Goal: Information Seeking & Learning: Find specific fact

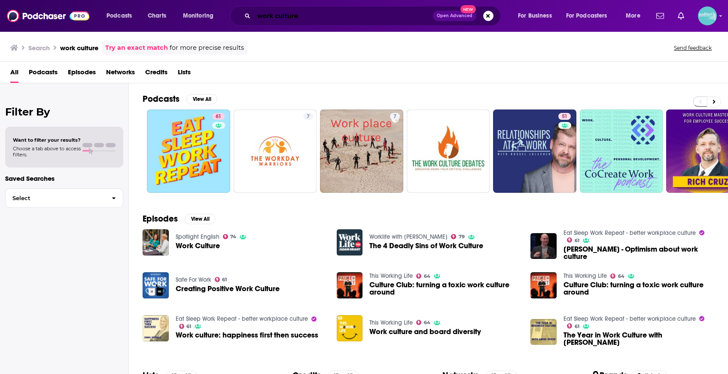
click at [347, 16] on input "work culture" at bounding box center [343, 16] width 179 height 14
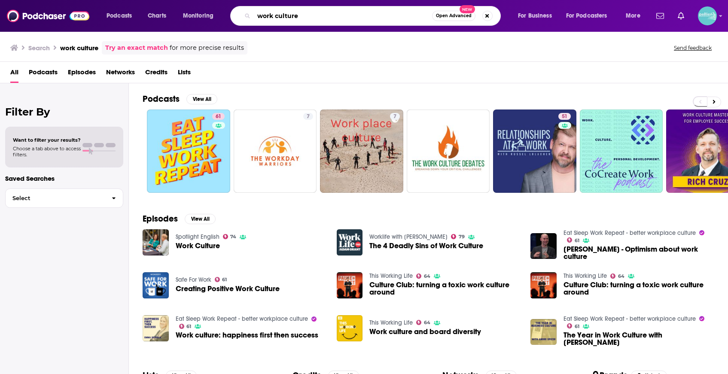
click at [347, 16] on input "work culture" at bounding box center [343, 16] width 178 height 14
paste input "Against the Grain KPFA Radio"
drag, startPoint x: 277, startPoint y: 17, endPoint x: 256, endPoint y: 17, distance: 20.6
click at [256, 17] on input "work Against the Grain KPFA Radio" at bounding box center [343, 16] width 178 height 14
type input "Against the Grain KPFA Radio"
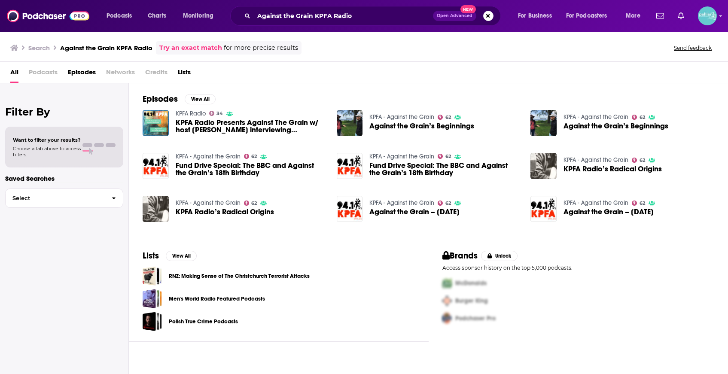
click at [402, 156] on link "KPFA - Against the Grain" at bounding box center [401, 156] width 65 height 7
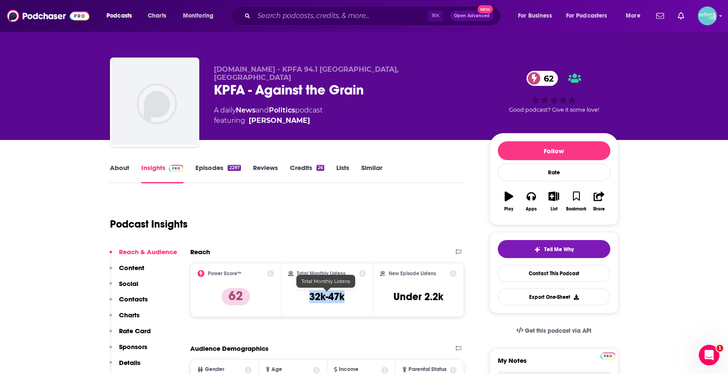
drag, startPoint x: 338, startPoint y: 298, endPoint x: 301, endPoint y: 298, distance: 37.4
click at [302, 298] on div "Total Monthly Listens 32k-47k" at bounding box center [327, 290] width 78 height 40
copy h3 "32k-47k"
click at [344, 280] on div "Total Monthly Listens 32k-47k" at bounding box center [327, 290] width 78 height 40
drag, startPoint x: 345, startPoint y: 293, endPoint x: 305, endPoint y: 295, distance: 40.0
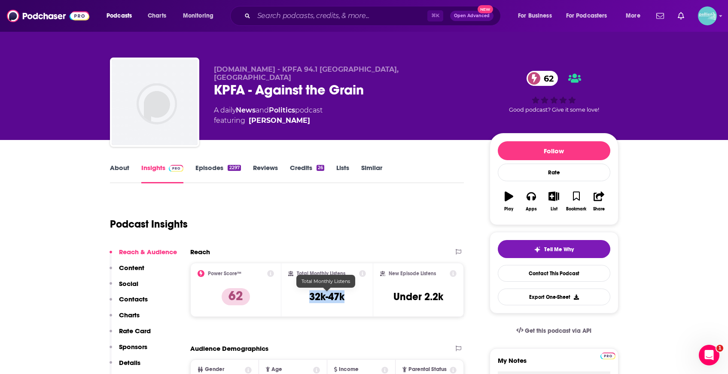
click at [305, 295] on div "Total Monthly Listens 32k-47k" at bounding box center [327, 290] width 78 height 40
copy h3 "32k-47k"
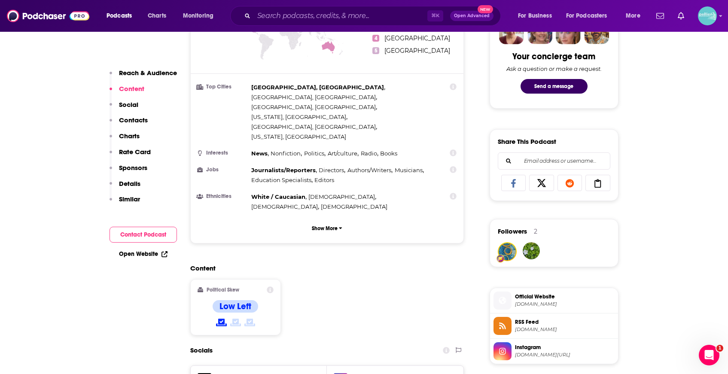
scroll to position [612, 0]
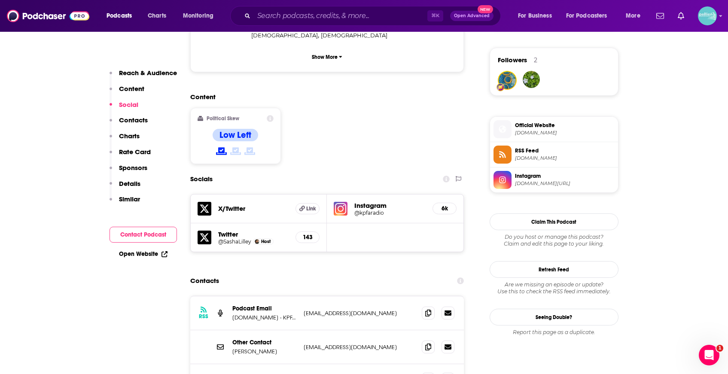
click at [368, 201] on h5 "Instagram" at bounding box center [389, 205] width 71 height 8
click at [363, 201] on h5 "Instagram" at bounding box center [389, 205] width 71 height 8
click at [339, 202] on img at bounding box center [341, 209] width 14 height 14
